Goal: Task Accomplishment & Management: Use online tool/utility

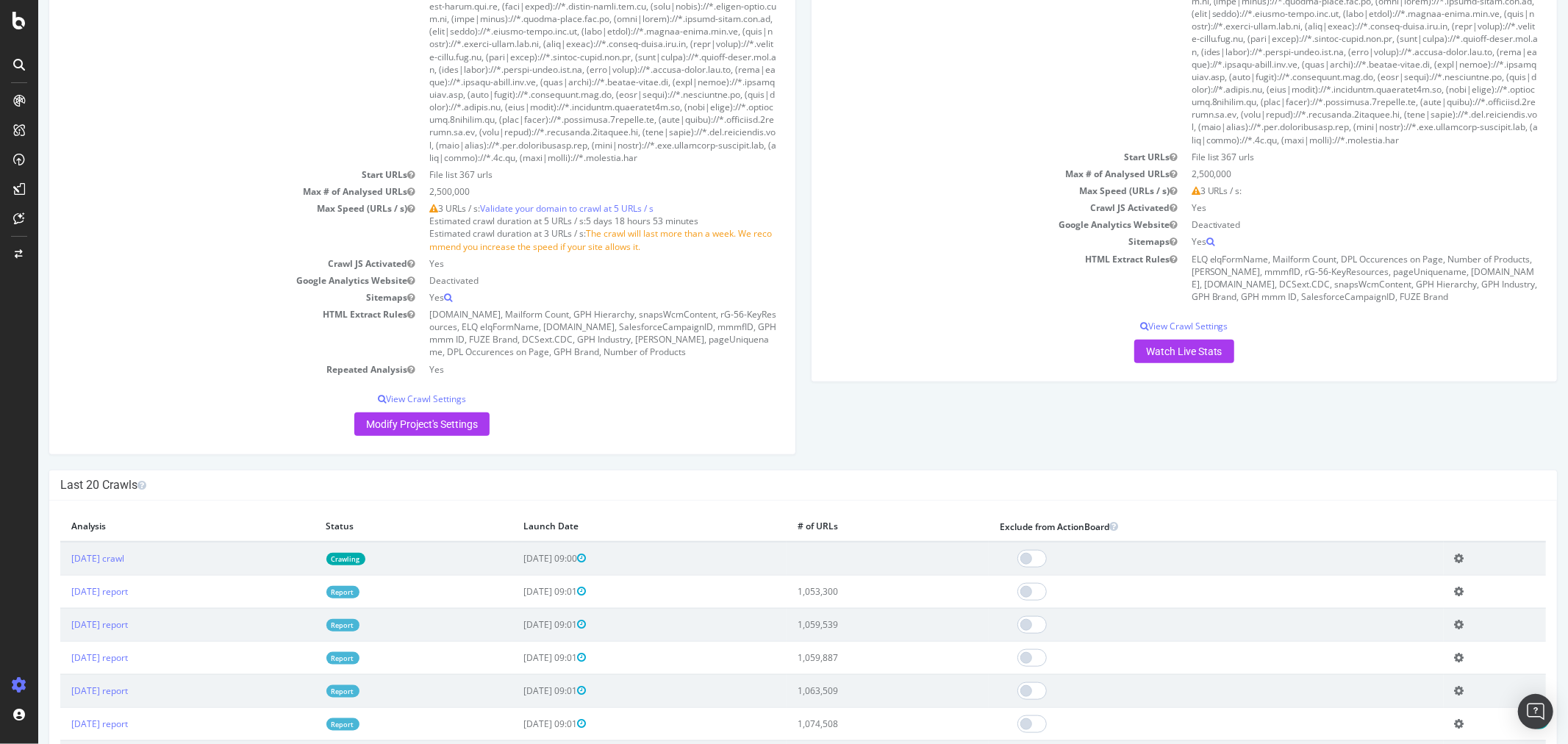
scroll to position [1551, 0]
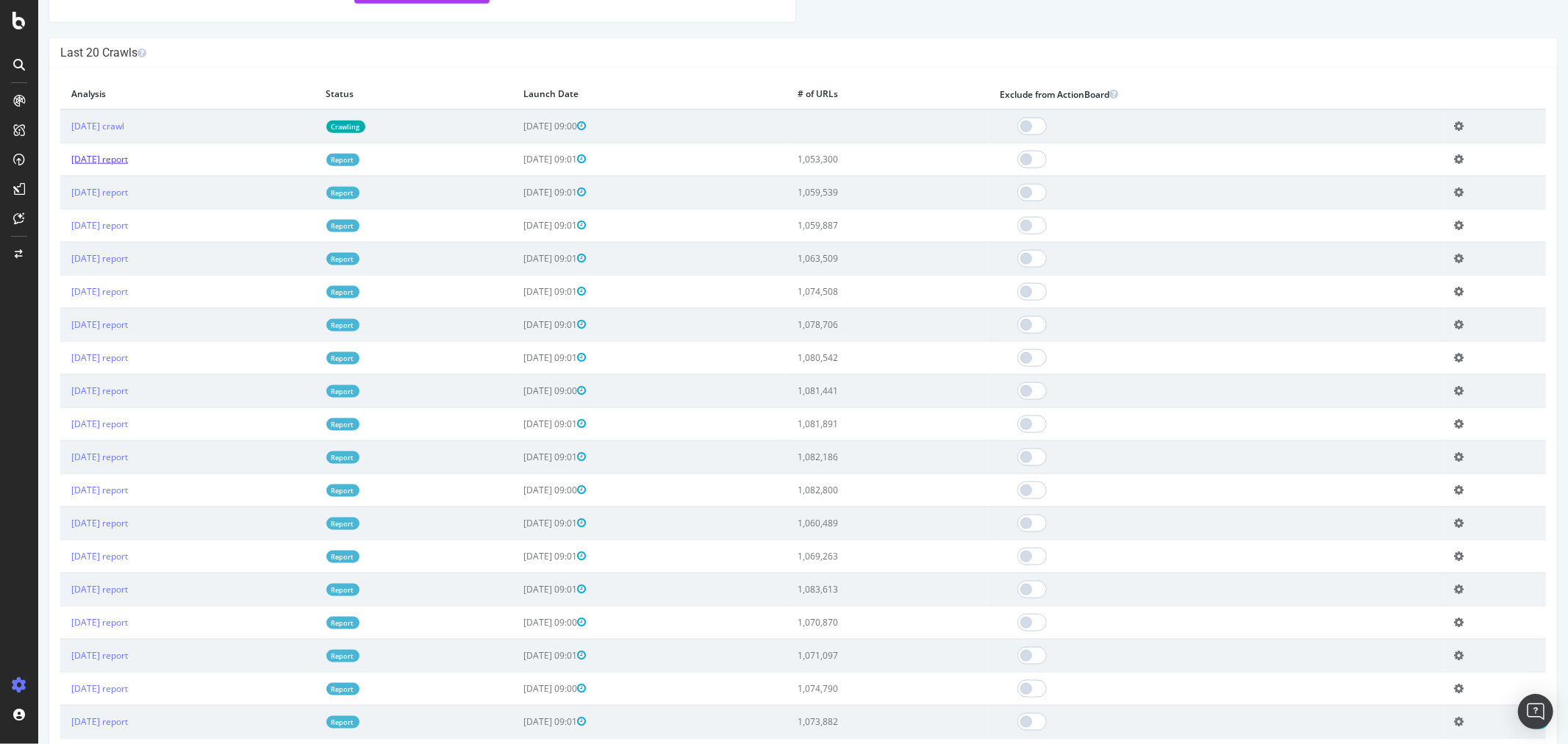
click at [128, 165] on link "[DATE] report" at bounding box center [99, 160] width 57 height 13
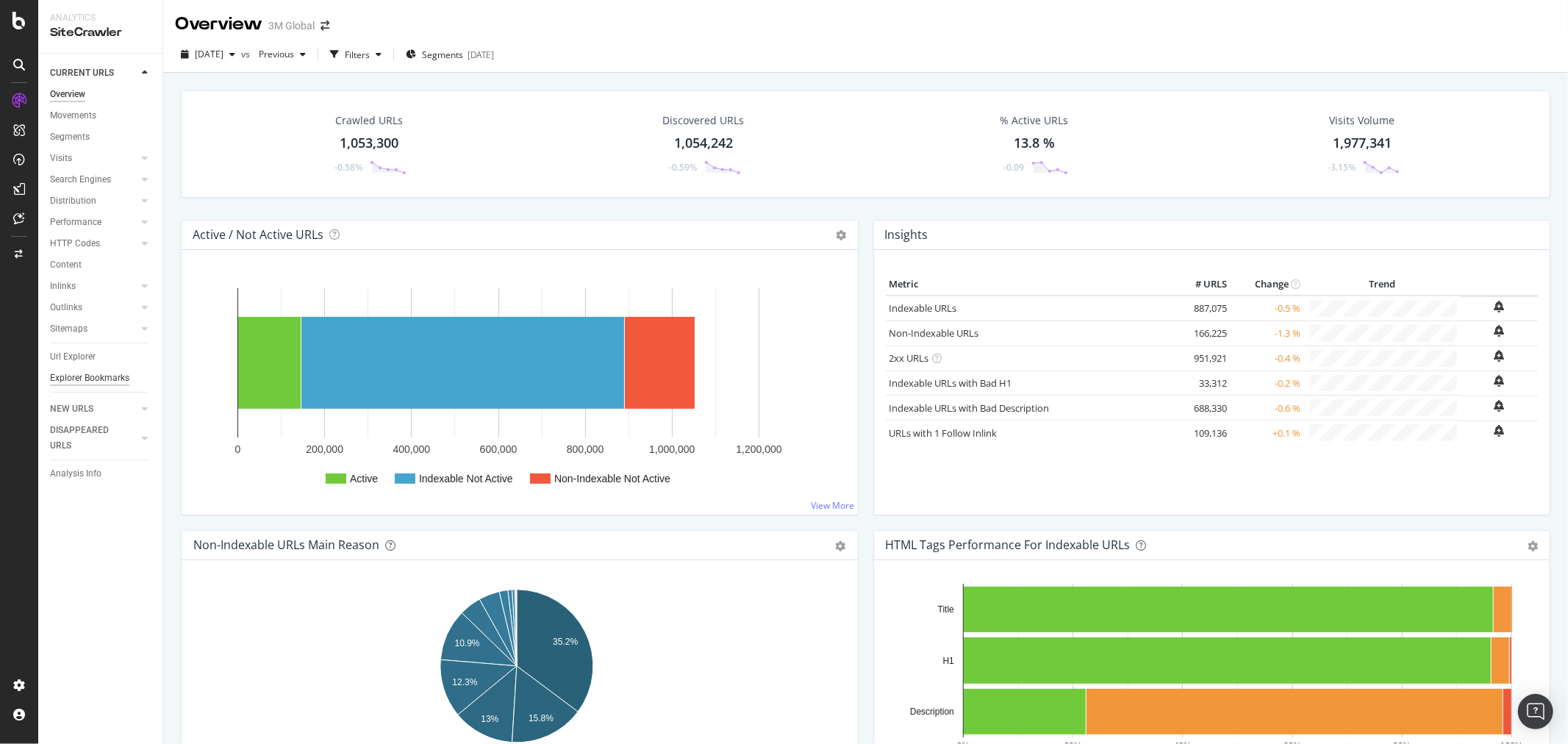
click at [112, 377] on div "Explorer Bookmarks" at bounding box center [89, 378] width 79 height 15
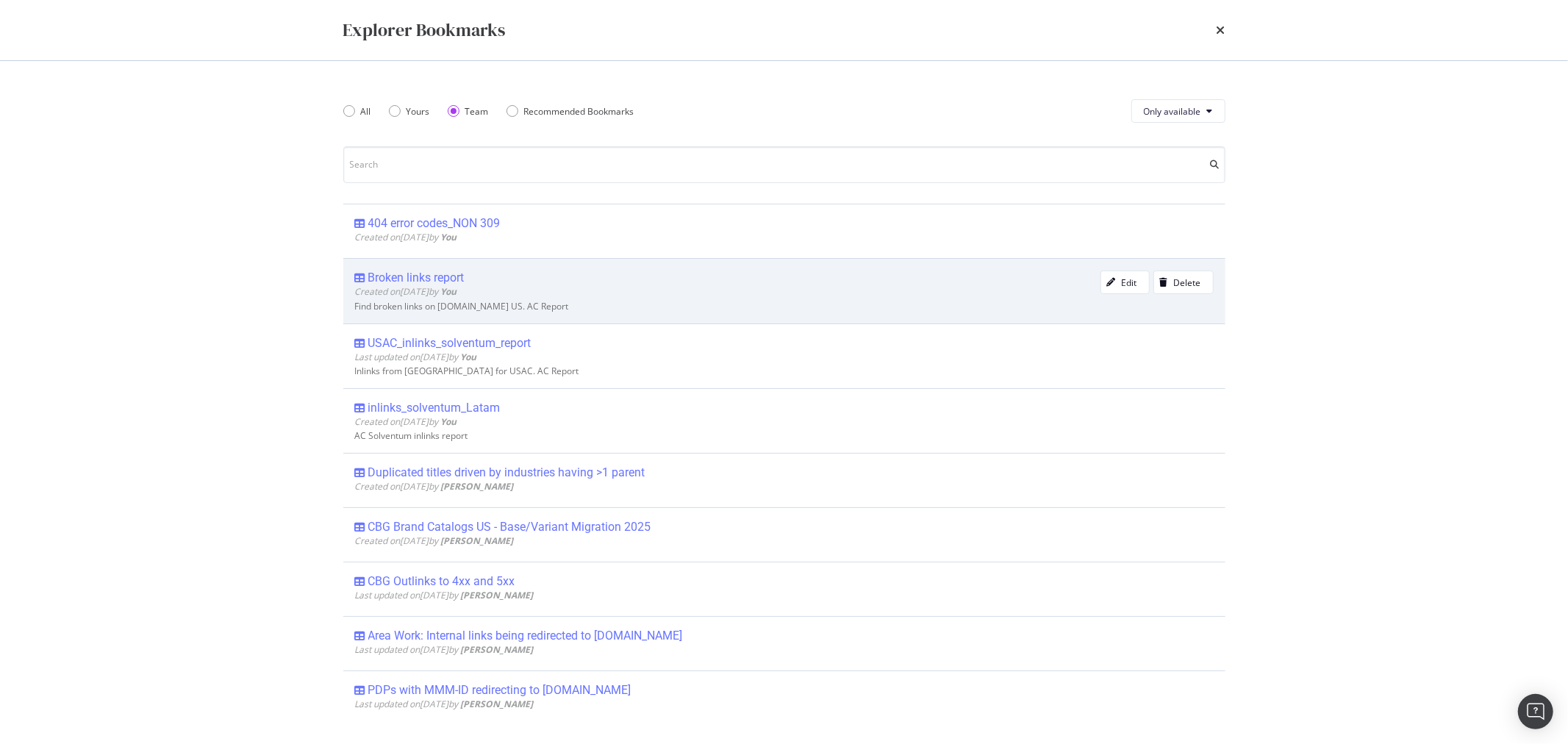
click at [447, 281] on div "Broken links report" at bounding box center [416, 277] width 96 height 14
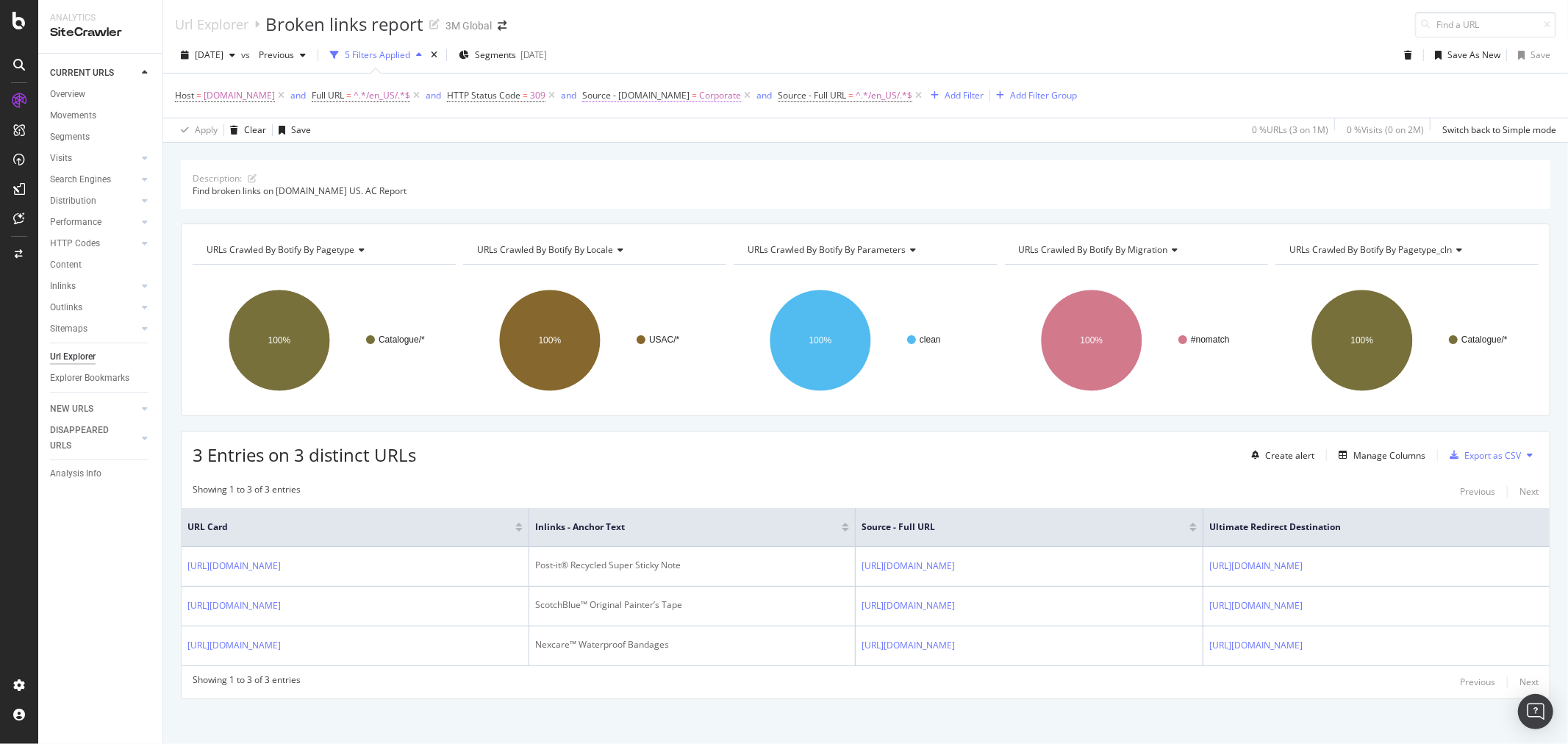
click at [692, 98] on span "=" at bounding box center [695, 95] width 5 height 13
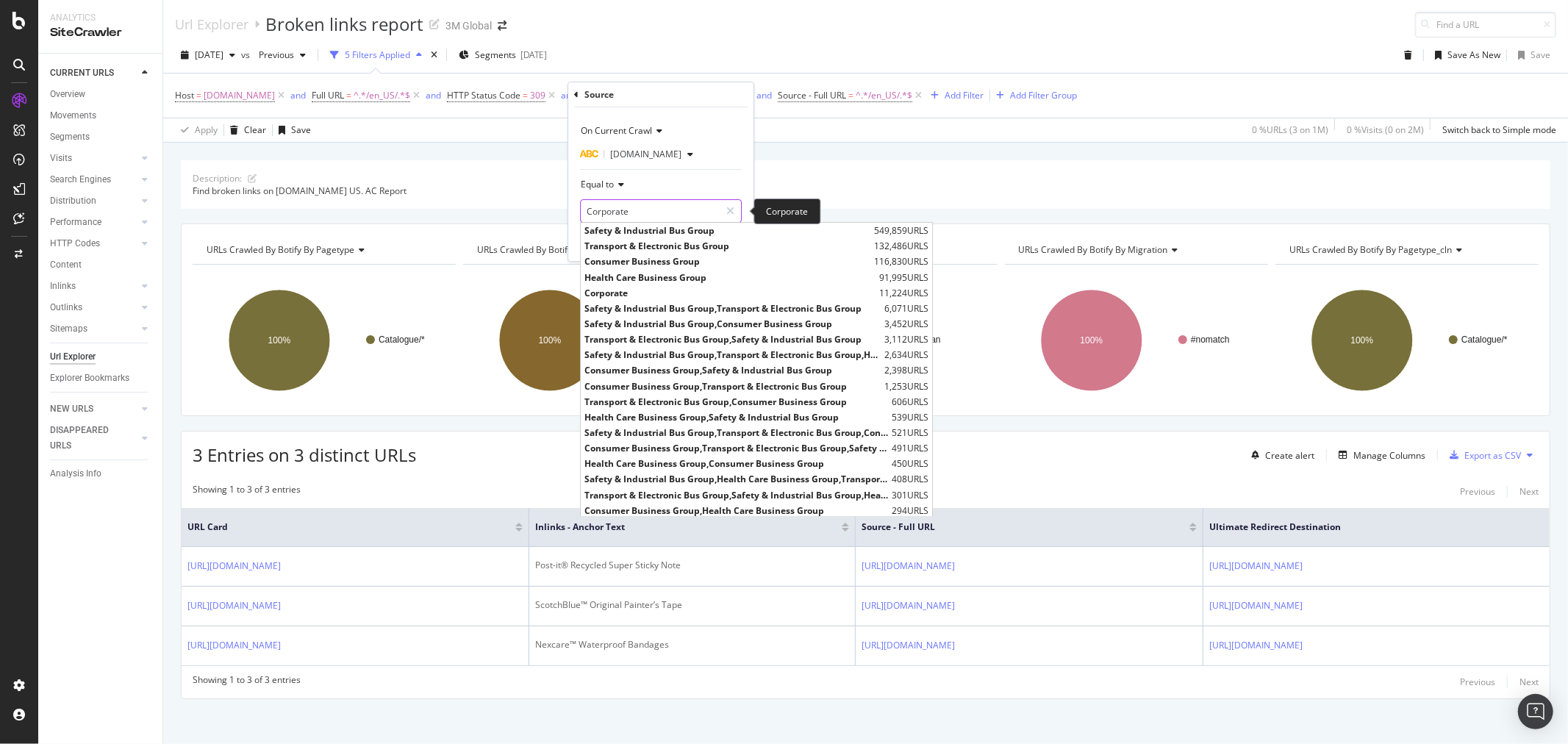
click at [660, 213] on input "Corporate" at bounding box center [650, 210] width 139 height 23
click at [656, 265] on span "Consumer Business Group" at bounding box center [727, 262] width 286 height 13
type input "Consumer Business Group"
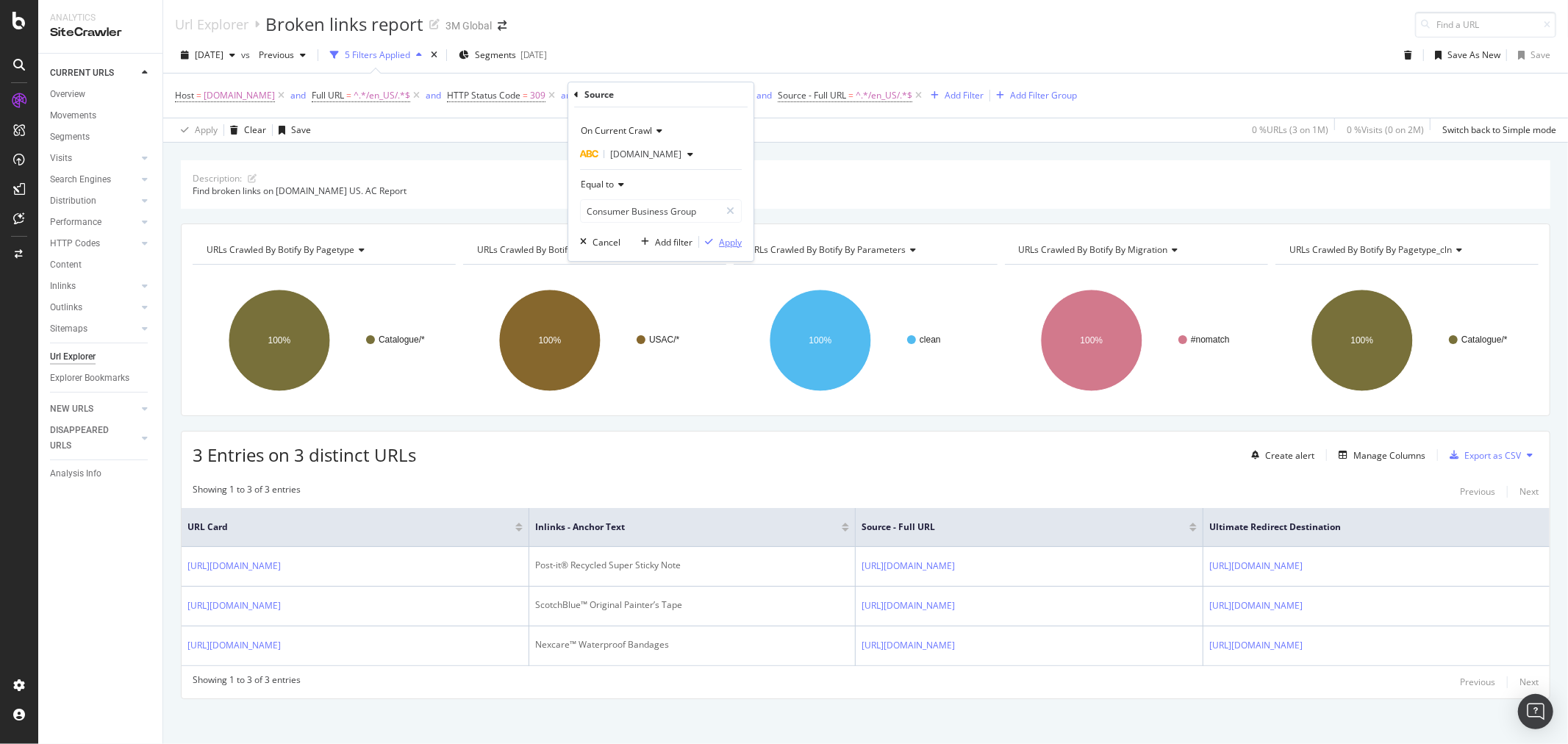
click at [737, 240] on div "Apply" at bounding box center [731, 242] width 22 height 13
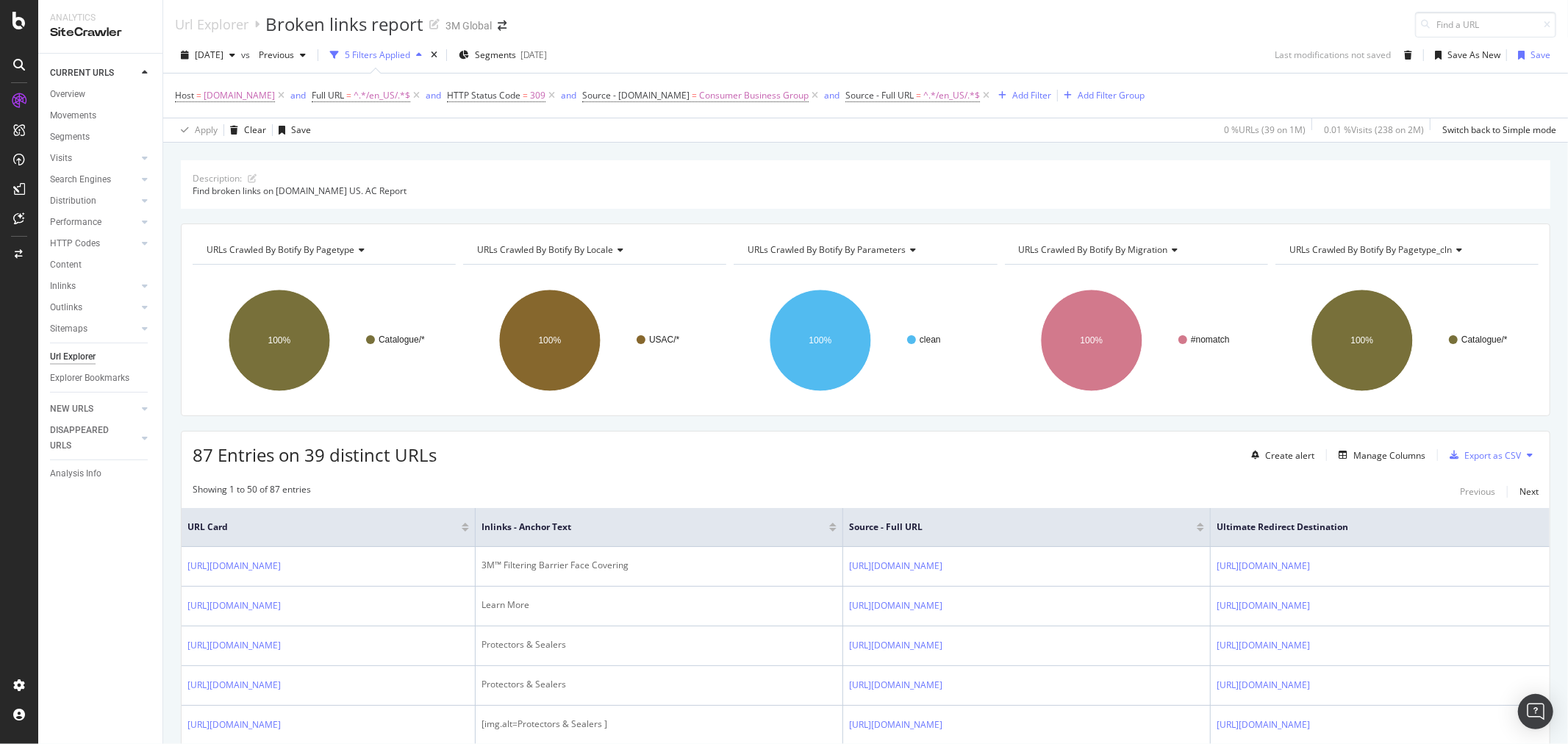
scroll to position [164, 0]
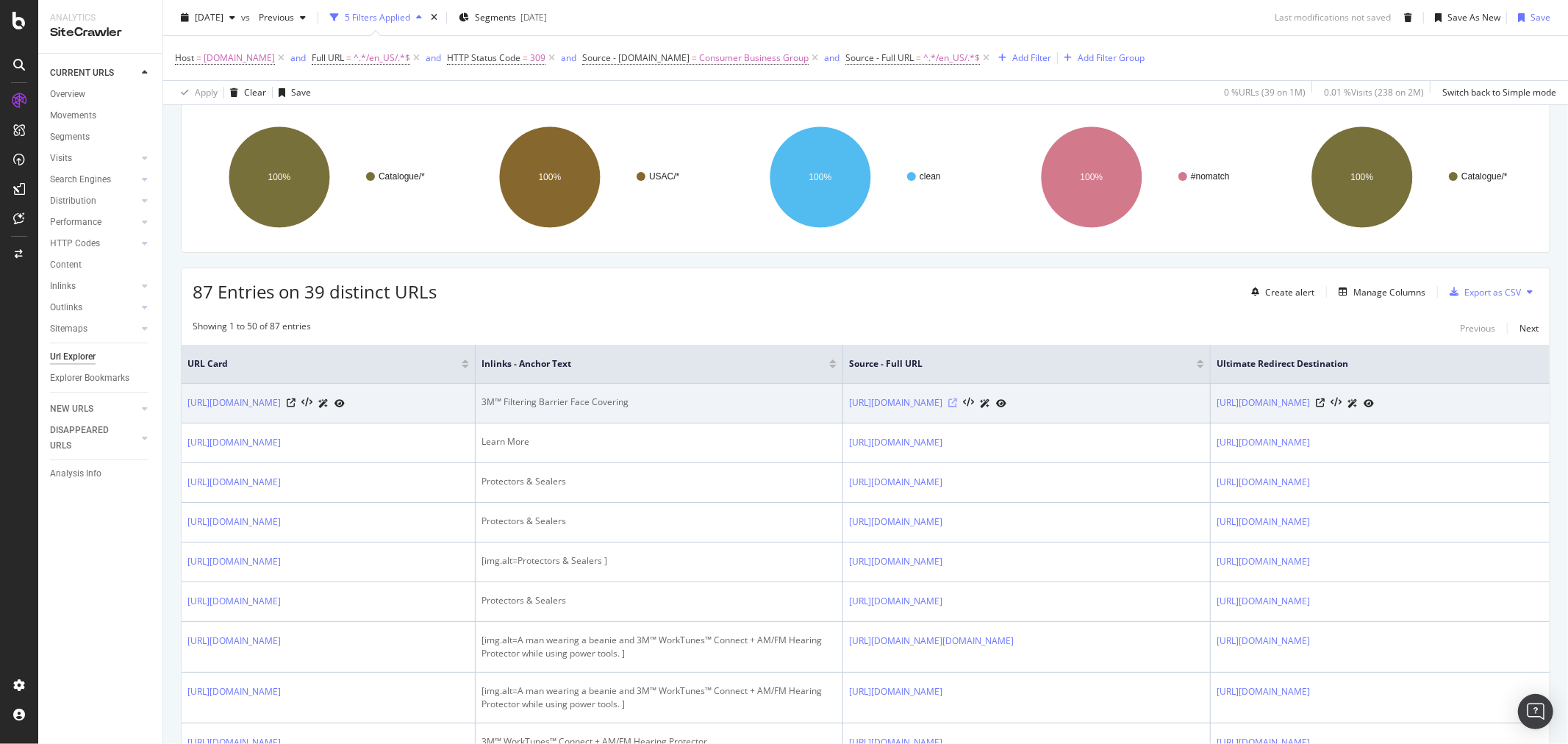
click at [958, 407] on icon at bounding box center [953, 402] width 9 height 9
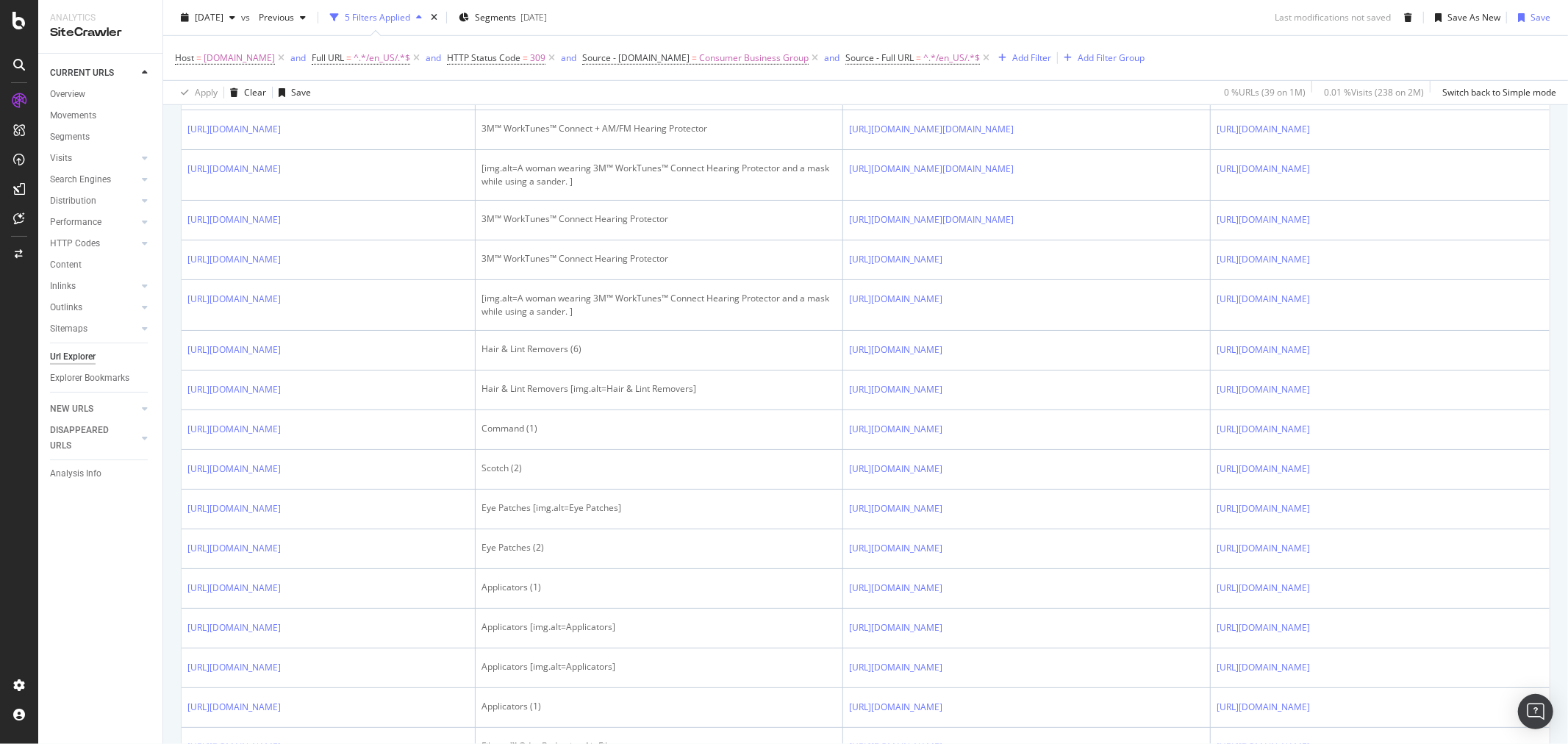
scroll to position [817, 0]
